Goal: Use online tool/utility: Use online tool/utility

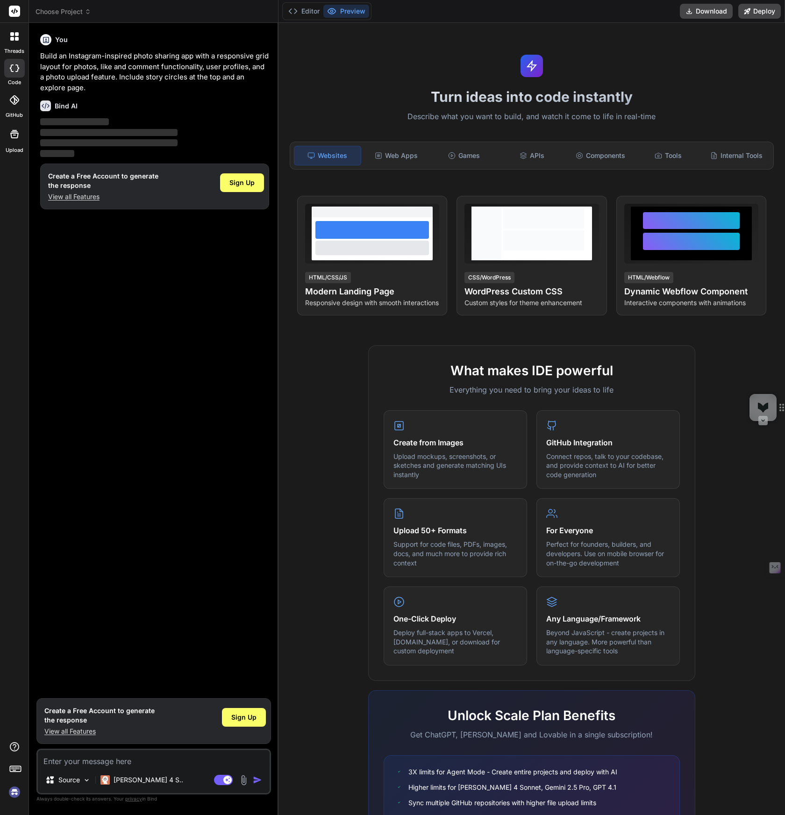
type textarea "x"
click at [180, 376] on div "You Build an Instagram-inspired photo sharing app with a responsive grid layout…" at bounding box center [154, 361] width 233 height 663
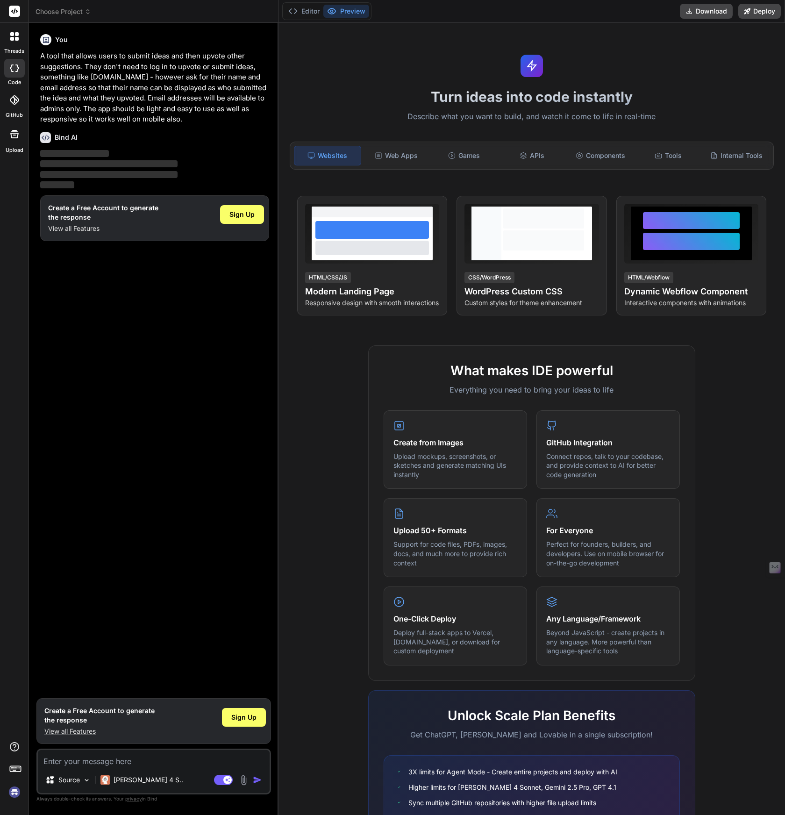
type textarea "x"
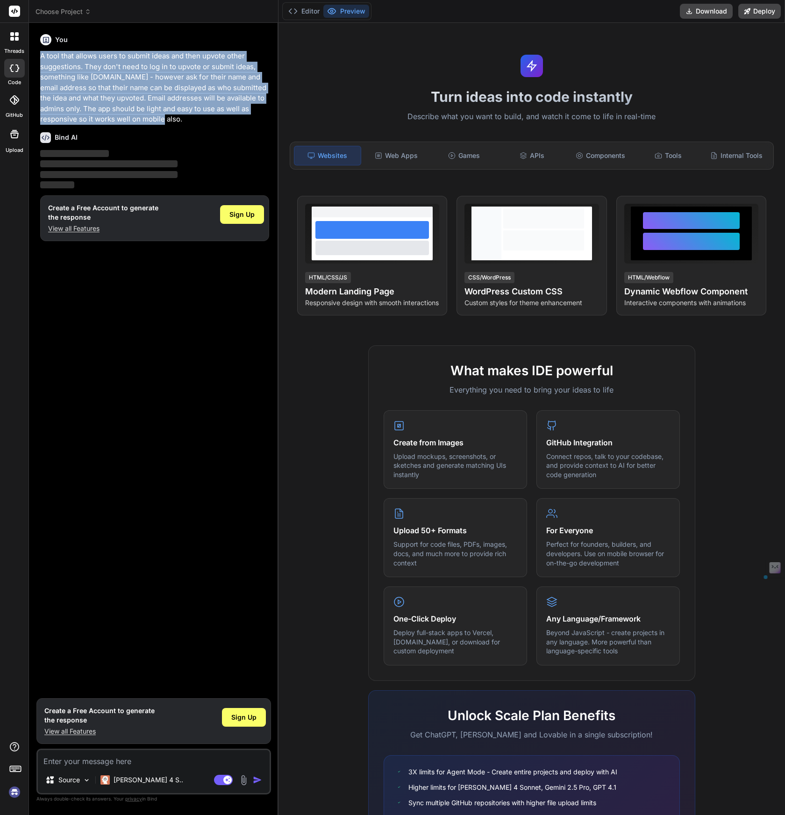
drag, startPoint x: 41, startPoint y: 56, endPoint x: 202, endPoint y: 117, distance: 172.9
click at [202, 117] on p "A tool that allows users to submit ideas and then upvote other suggestions. The…" at bounding box center [154, 88] width 229 height 74
